Goal: Answer question/provide support

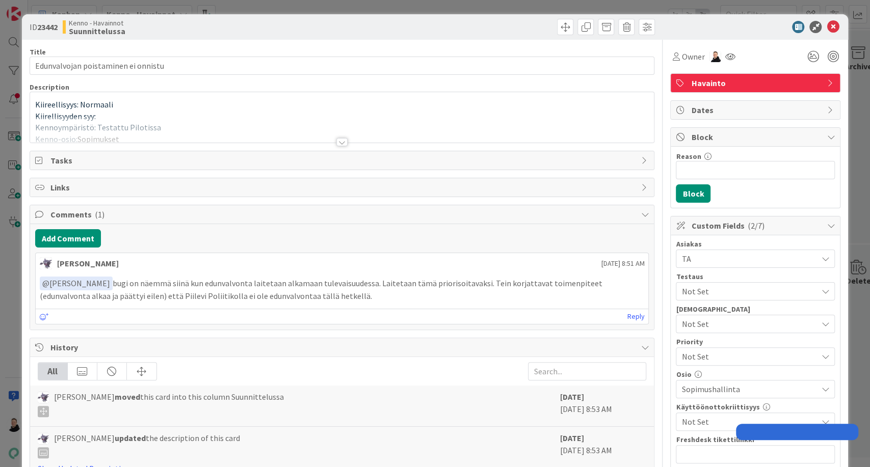
type input "Edunvalvojan poistaminen ei onnistu"
click at [339, 140] on div at bounding box center [341, 142] width 11 height 8
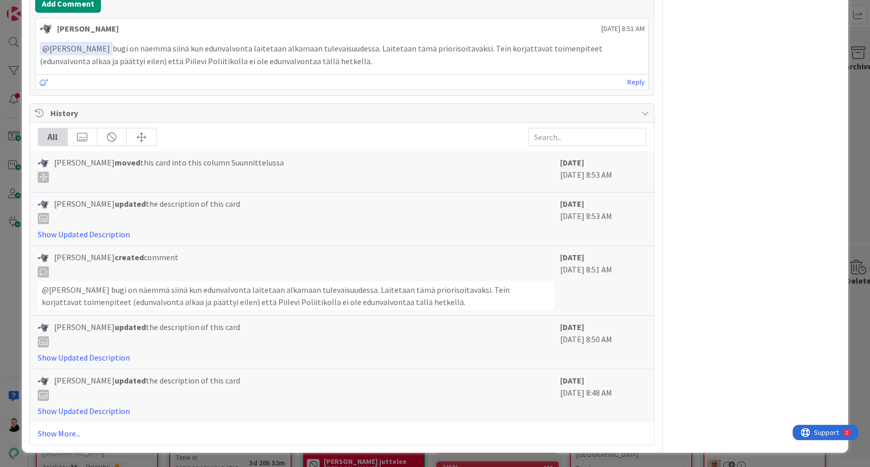
scroll to position [1807, 0]
click at [42, 86] on icon at bounding box center [44, 82] width 9 height 7
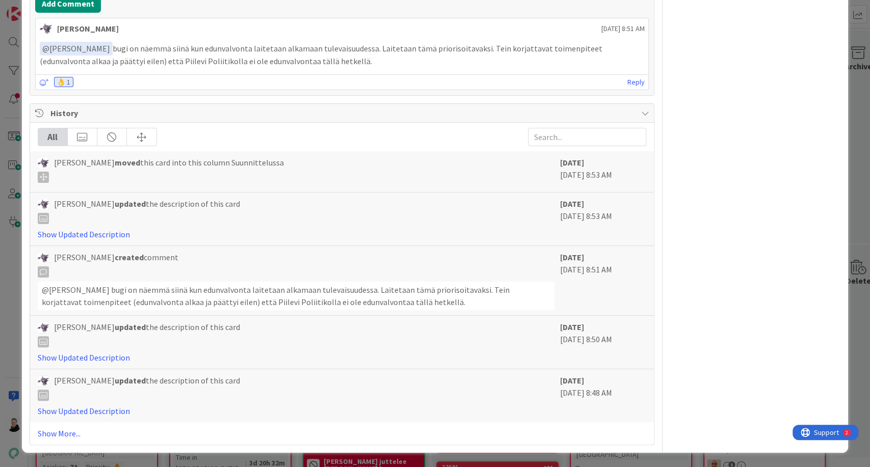
scroll to position [1812, 0]
drag, startPoint x: 310, startPoint y: 341, endPoint x: 111, endPoint y: 328, distance: 199.2
click at [111, 67] on p "﻿ @ [PERSON_NAME] ﻿ bugi on näemmä siinä kun edunvalvonta laitetaan alkamaan tu…" at bounding box center [342, 54] width 605 height 25
copy p "bugi on näemmä siinä kun edunvalvonta laitetaan alkamaan tulevaisuudessa. Laite…"
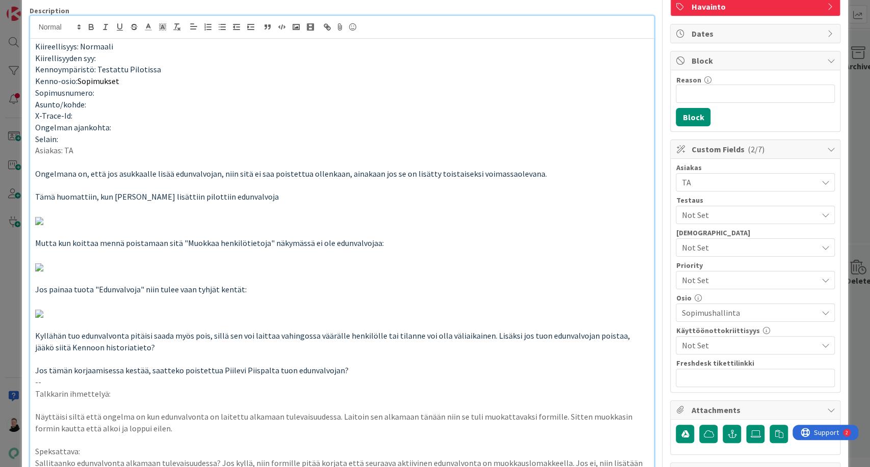
scroll to position [0, 0]
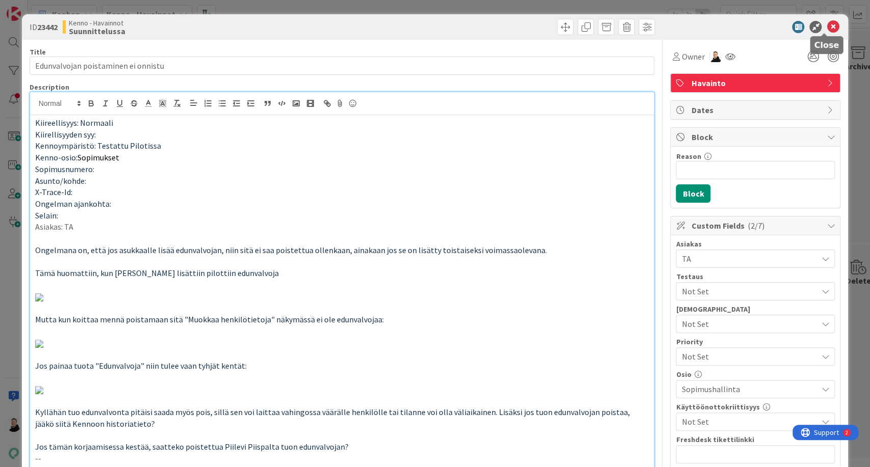
click at [827, 28] on icon at bounding box center [833, 27] width 12 height 12
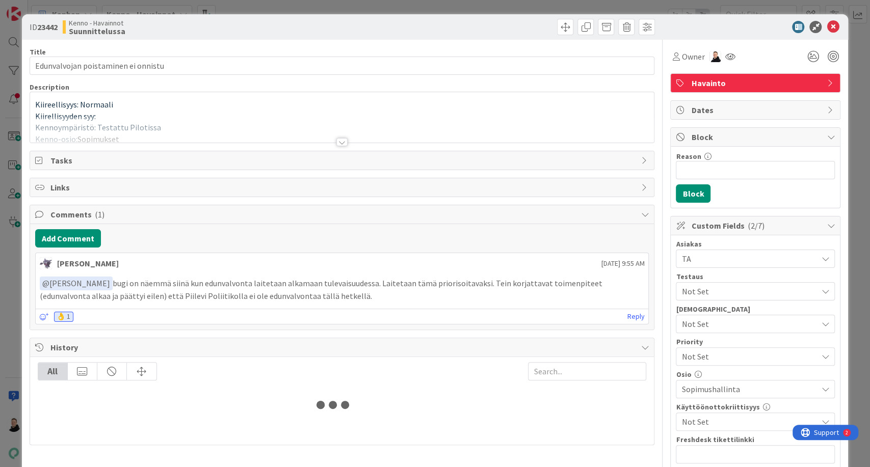
type input "Edunvalvojan poistaminen ei onnistu"
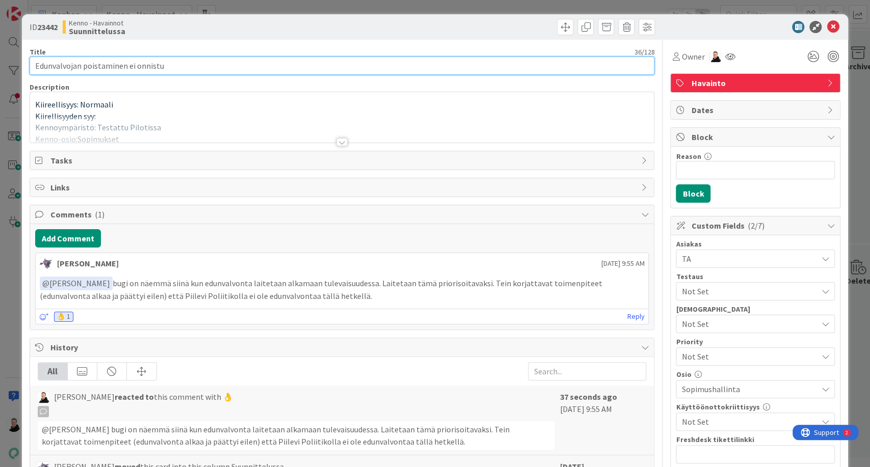
click at [57, 63] on input "Edunvalvojan poistaminen ei onnistu" at bounding box center [342, 66] width 625 height 18
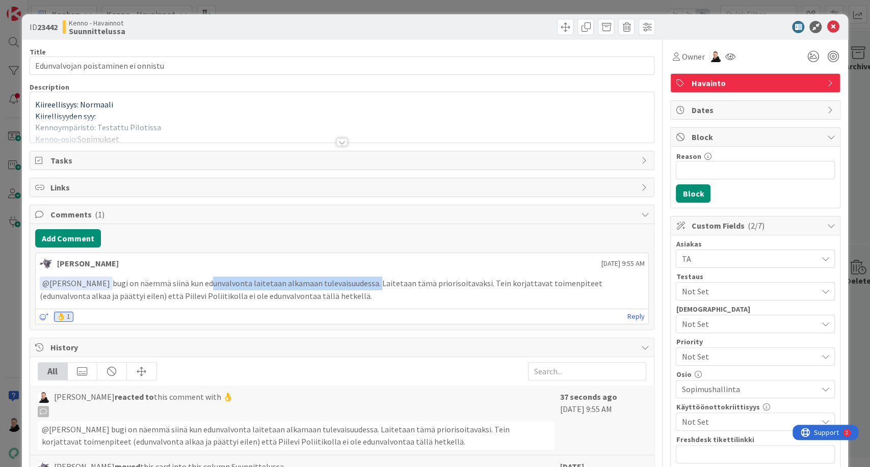
drag, startPoint x: 203, startPoint y: 282, endPoint x: 373, endPoint y: 280, distance: 169.7
click at [373, 280] on p "﻿ @ [PERSON_NAME] ﻿ bugi on näemmä siinä kun edunvalvonta laitetaan alkamaan tu…" at bounding box center [342, 289] width 605 height 25
copy p "dunvalvonta laitetaan alkamaan tulevaisuudessa."
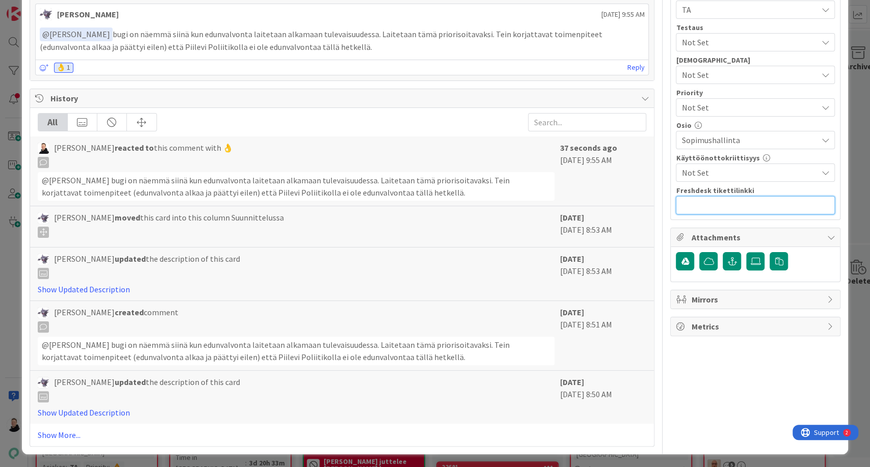
click at [704, 205] on input "text" at bounding box center [755, 205] width 159 height 18
paste input "https://pandia-help.freshdesk.com/a/tickets/131908"
type input "https://pandia-help.freshdesk.com/a/tickets/131908"
type input "Edunvalvojan poistaminen ei onnistu"
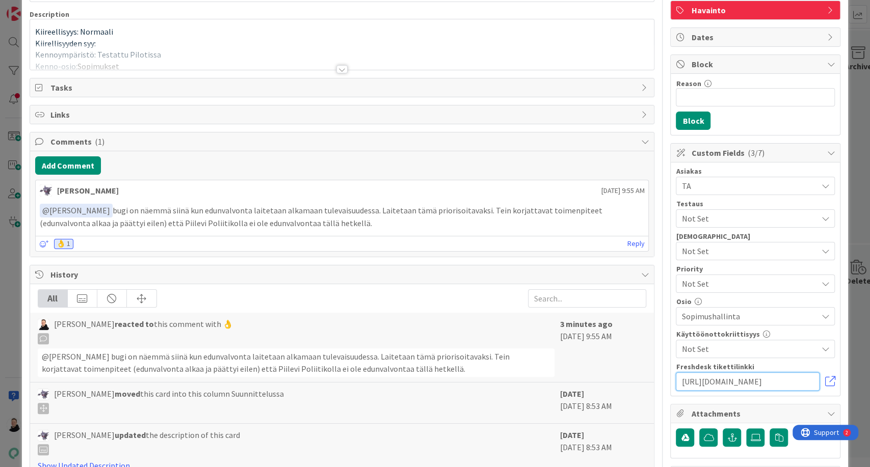
scroll to position [0, 0]
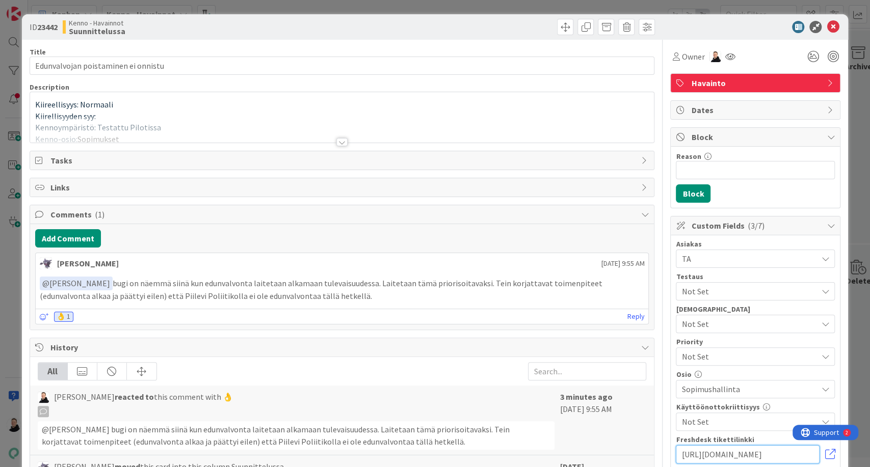
type input "https://pandia-help.freshdesk.com/a/tickets/131908"
type input "Edunvalvojan poistaminen ei onnistu"
